Goal: Task Accomplishment & Management: Complete application form

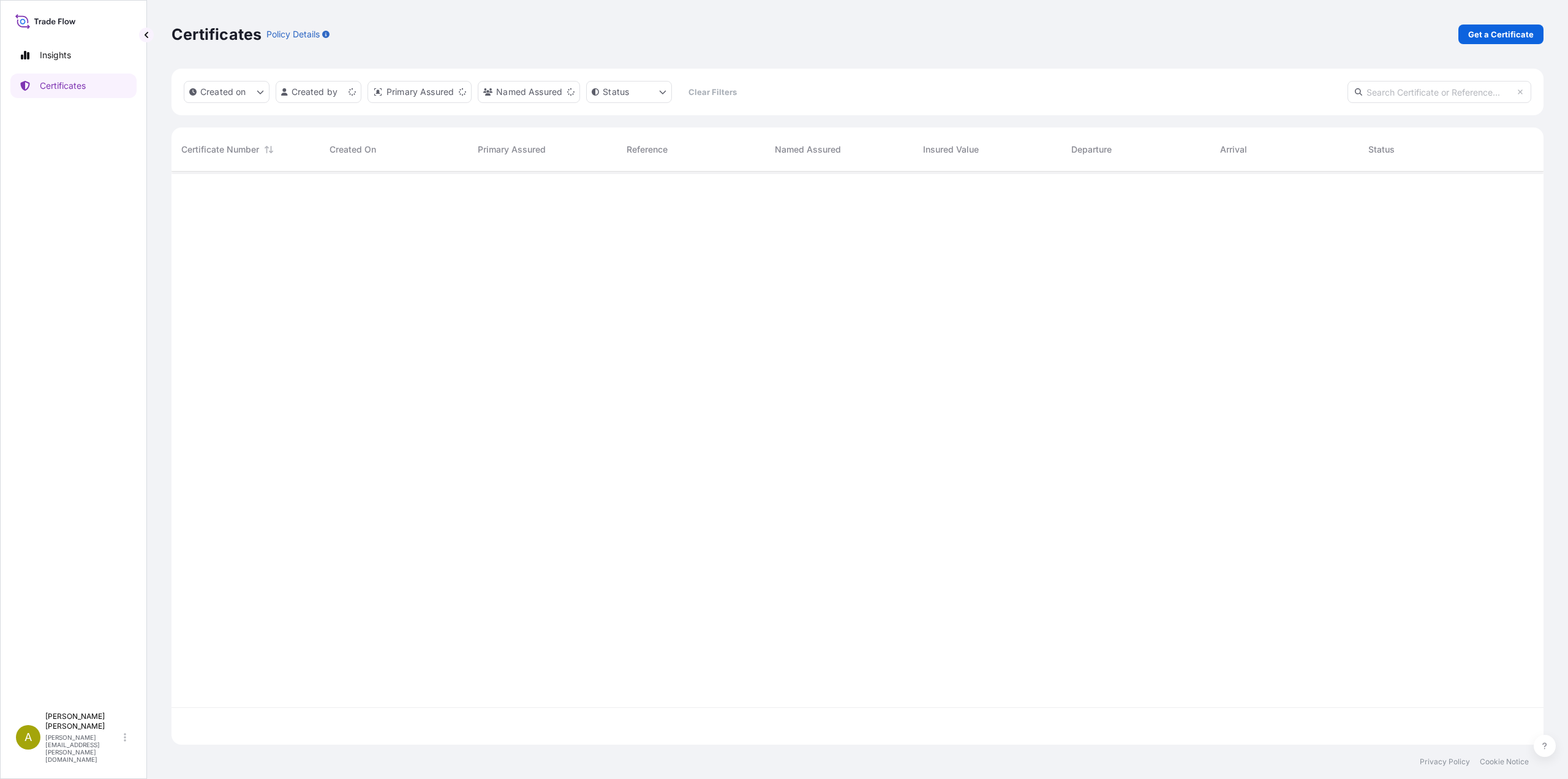
scroll to position [570, 1363]
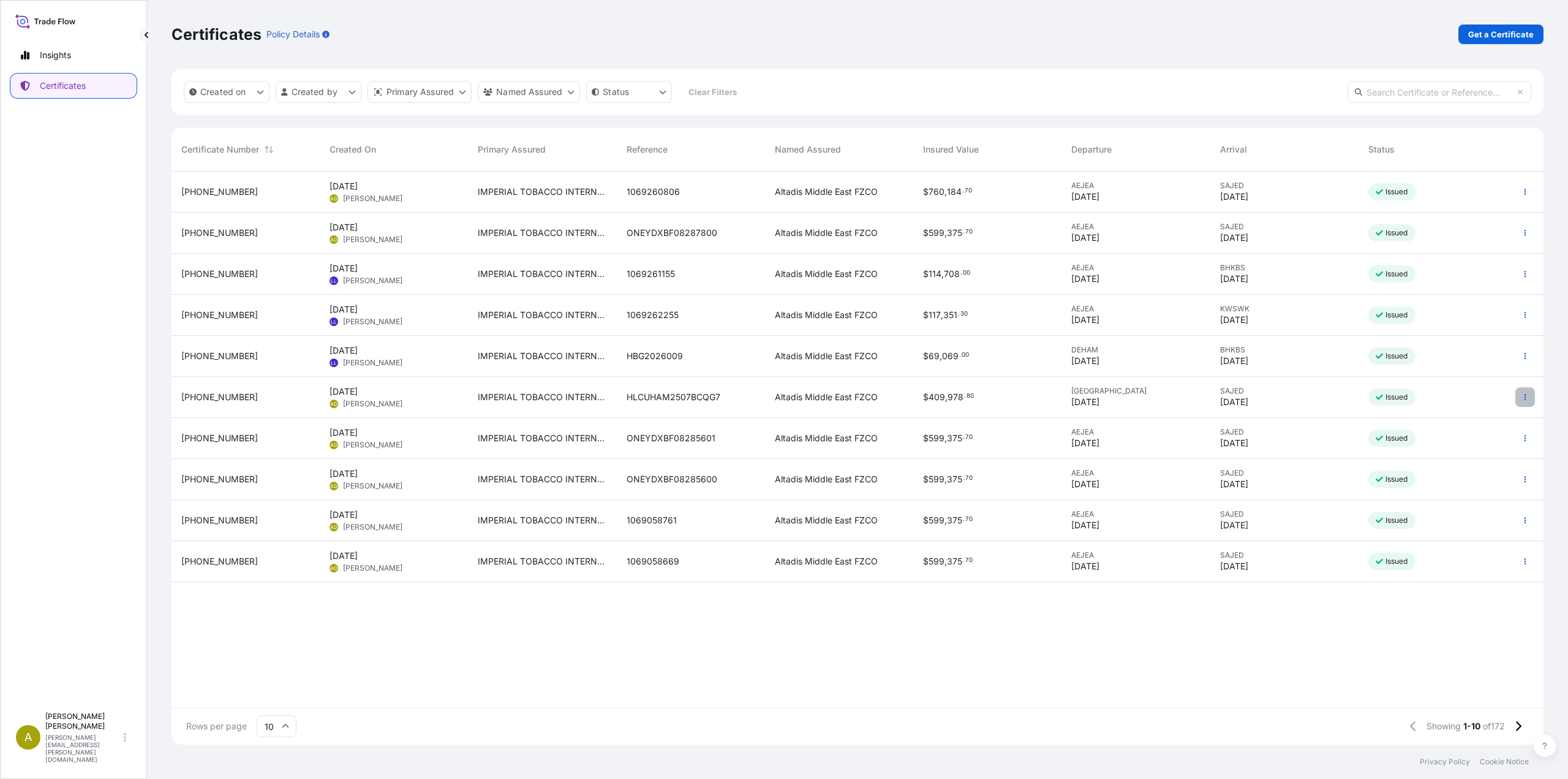
click at [1518, 400] on button "button" at bounding box center [1525, 397] width 19 height 19
click at [1456, 405] on link "Duplicate certificate" at bounding box center [1459, 400] width 114 height 19
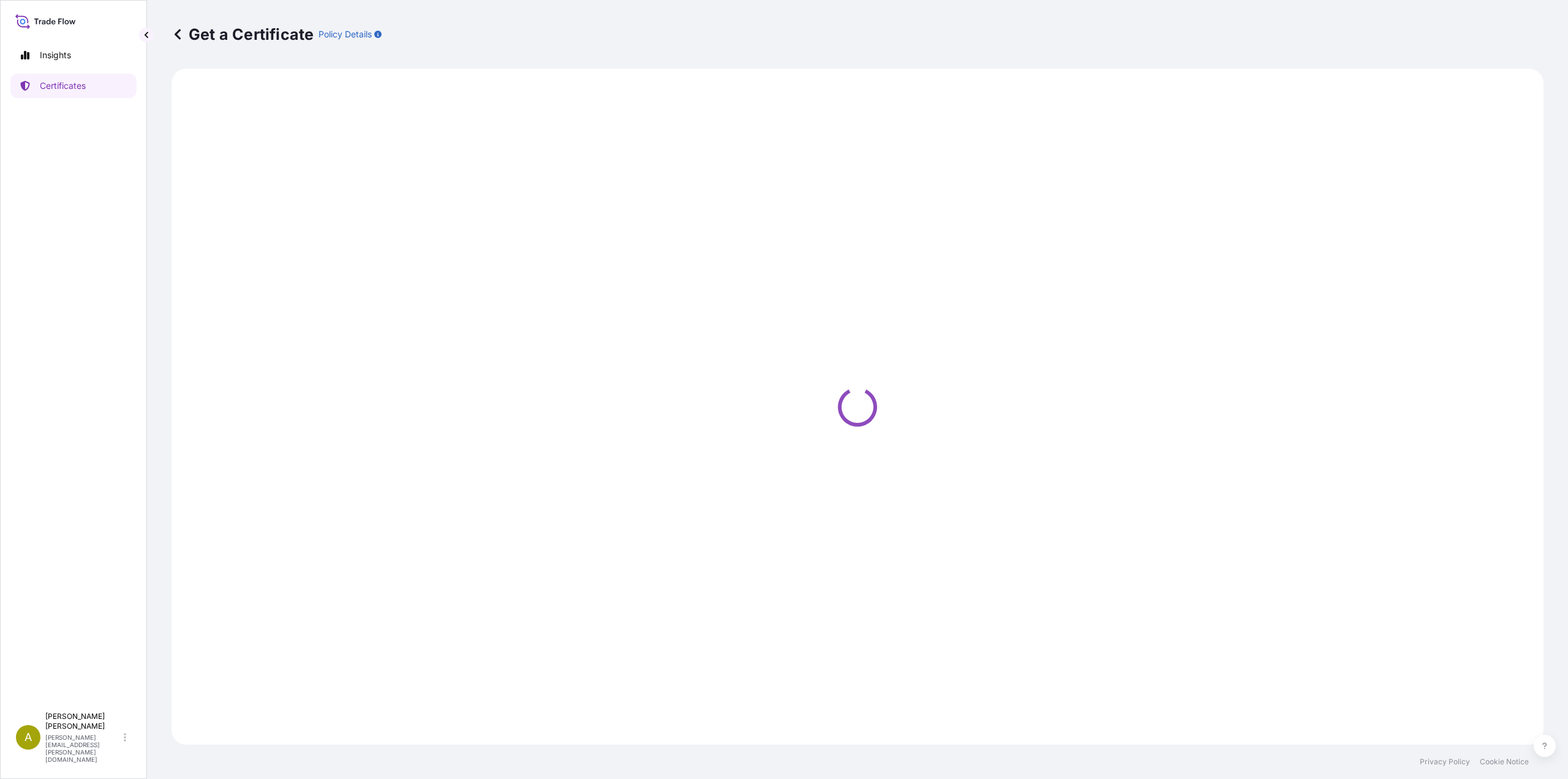
select select "Sea"
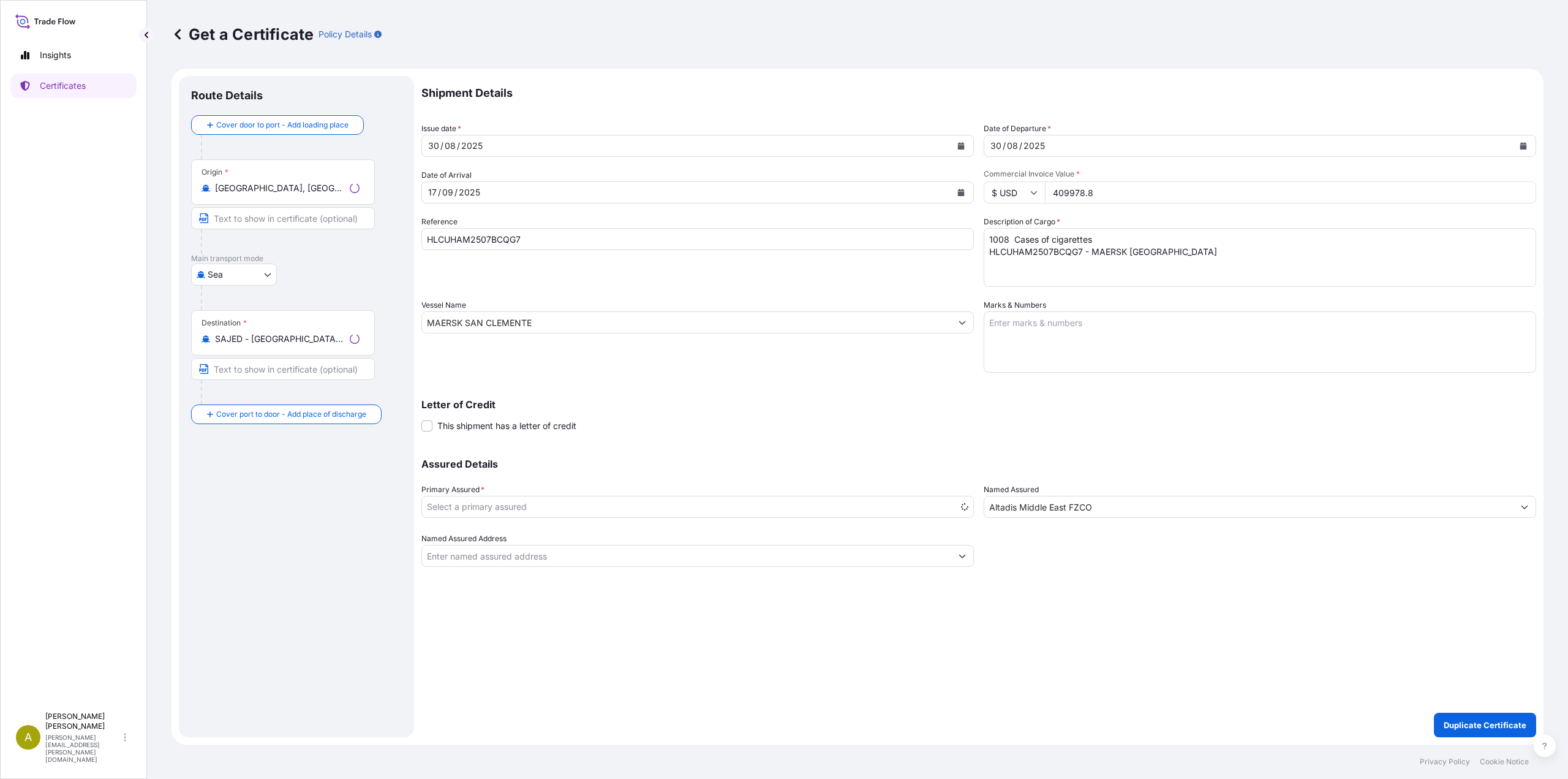
select select "31694"
click at [963, 193] on icon "Calendar" at bounding box center [961, 192] width 6 height 7
click at [490, 340] on div "24" at bounding box center [489, 342] width 22 height 22
drag, startPoint x: 1115, startPoint y: 201, endPoint x: 999, endPoint y: 196, distance: 116.1
click at [999, 196] on div "$ USD 409978.8" at bounding box center [1259, 192] width 552 height 22
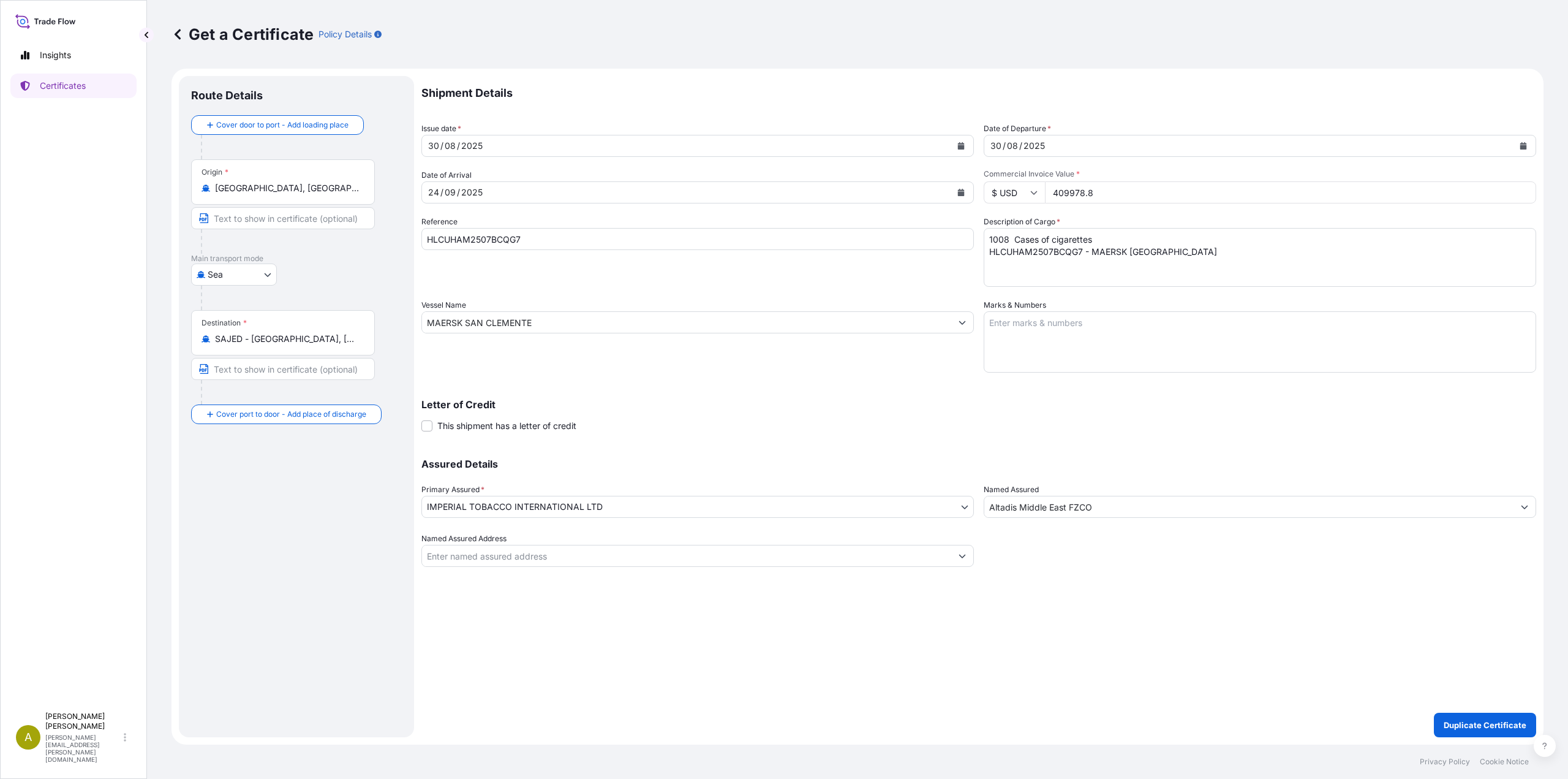
paste input "319667.04"
type input "319667.04"
drag, startPoint x: 547, startPoint y: 235, endPoint x: 383, endPoint y: 226, distance: 164.2
click at [383, 226] on form "Route Details Cover door to port - Add loading place Place of loading Road / In…" at bounding box center [857, 406] width 1371 height 676
paste input "H8"
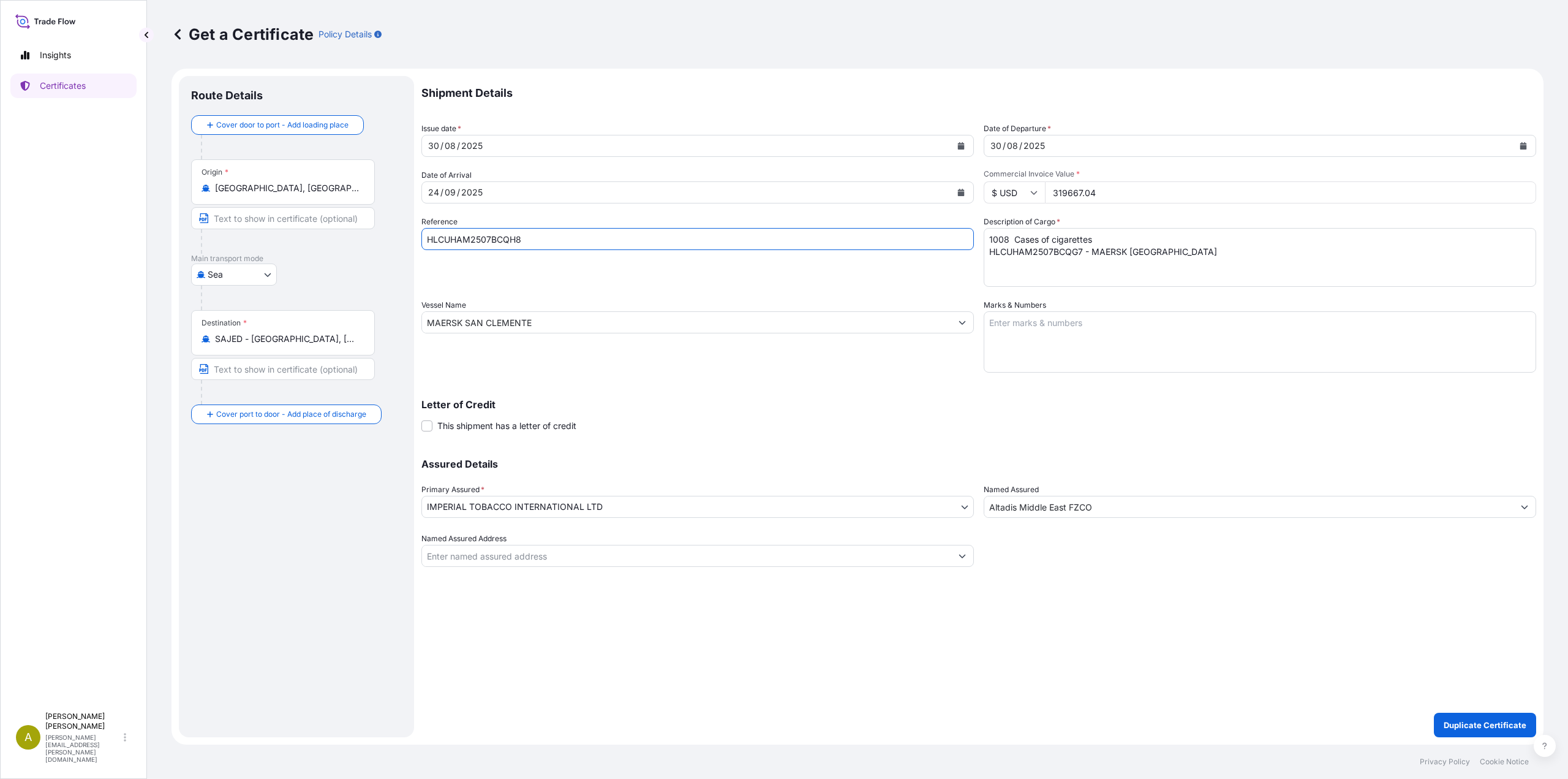
type input "HLCUHAM2507BCQH8"
drag, startPoint x: 1100, startPoint y: 253, endPoint x: 866, endPoint y: 215, distance: 237.1
click at [866, 215] on div "Shipment Details Issue date * [DATE] Date of Departure * [DATE] Date of Arrival…" at bounding box center [978, 322] width 1115 height 491
paste textarea "H8 - MAERSK [GEOGRAPHIC_DATA]"
type textarea "1008 Cases of cigarettes HLCUHAM2507BCQH8 - MAERSK [GEOGRAPHIC_DATA]"
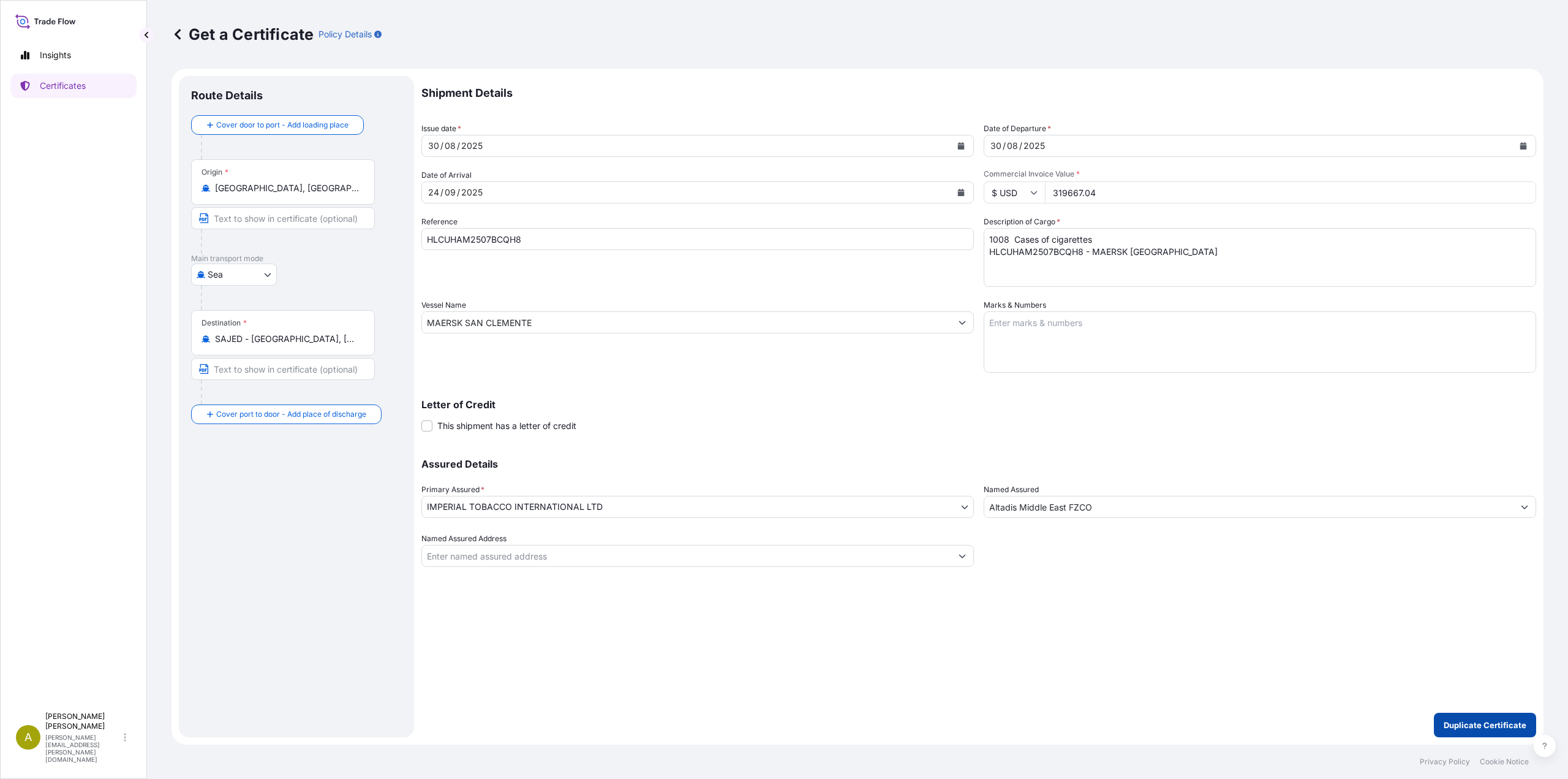
click at [1475, 729] on p "Duplicate Certificate" at bounding box center [1485, 725] width 83 height 12
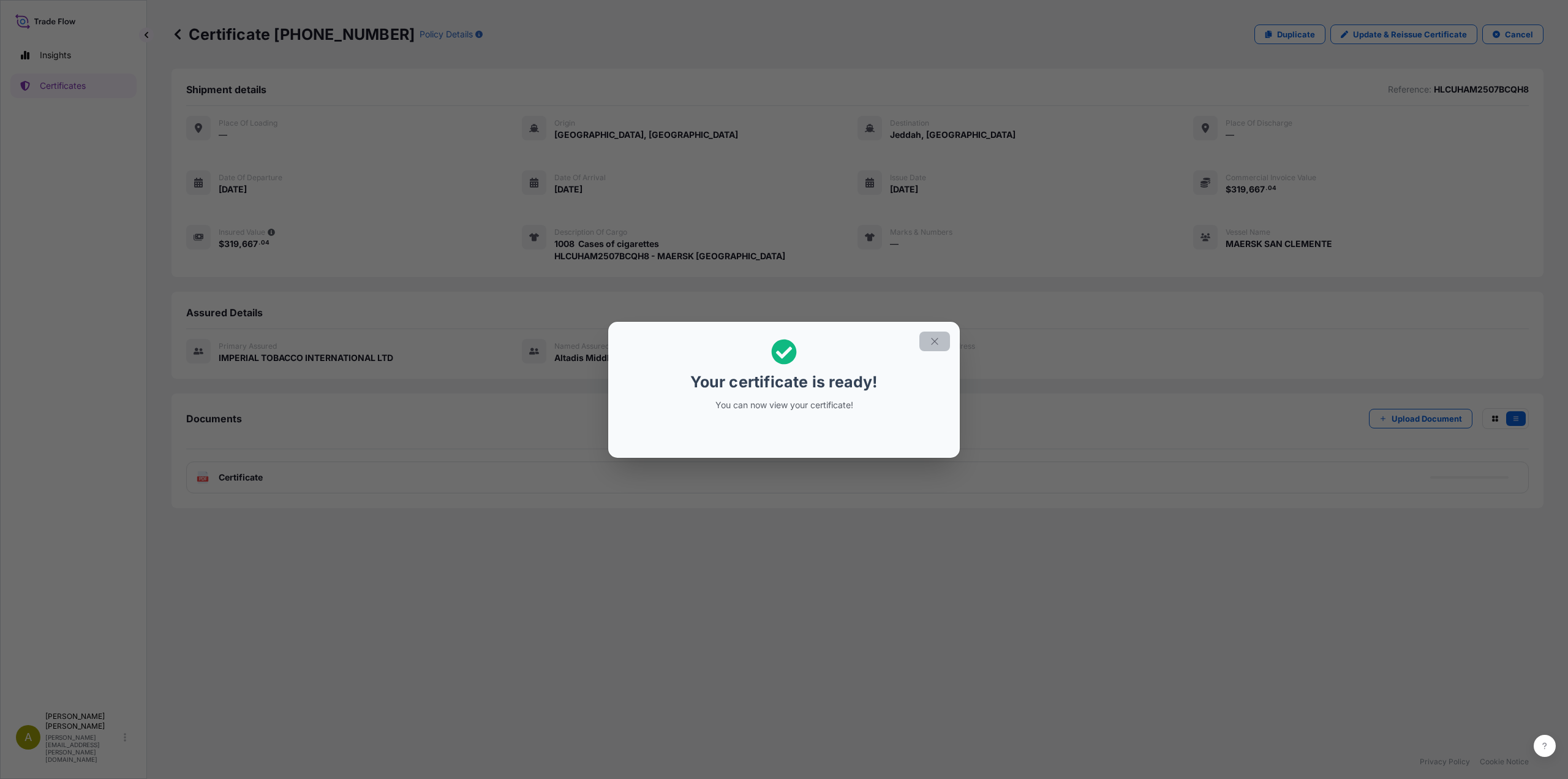
click at [931, 343] on icon "button" at bounding box center [935, 341] width 11 height 11
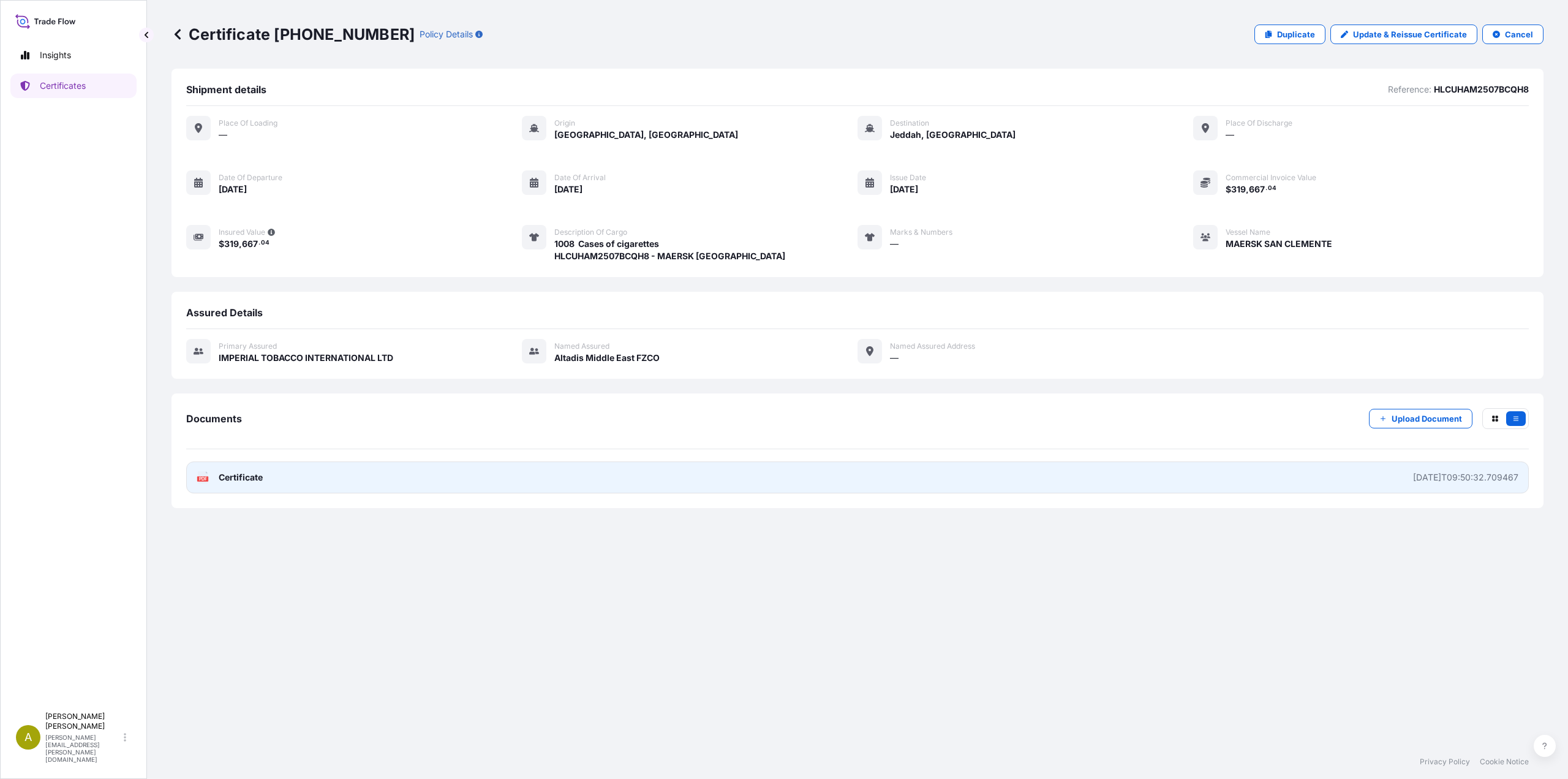
click at [248, 479] on span "Certificate" at bounding box center [240, 477] width 44 height 12
